Goal: Navigation & Orientation: Find specific page/section

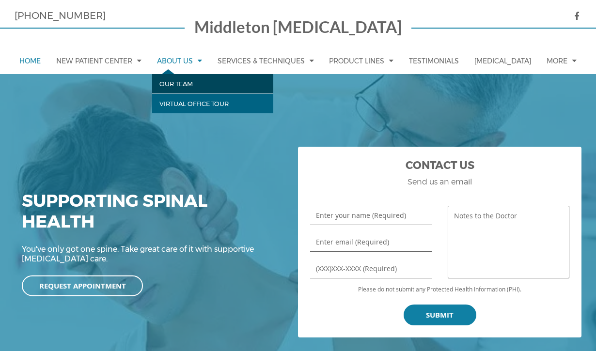
click at [185, 82] on link "Our Team" at bounding box center [212, 83] width 121 height 19
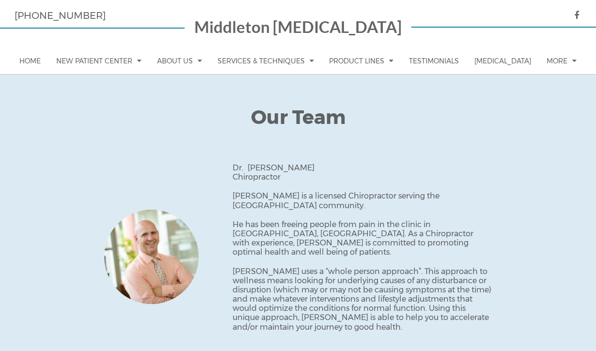
scroll to position [336, 0]
